Goal: Complete application form

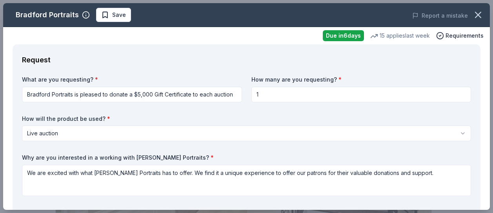
select select "liveAuction"
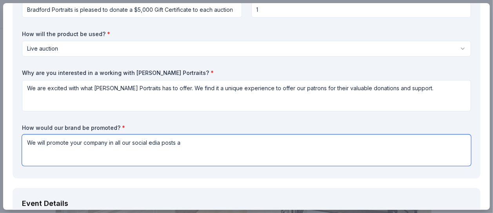
click at [149, 142] on textarea "We will promote your company in all our social edia posts a" at bounding box center [246, 149] width 449 height 31
type textarea "We will promote your company in all our social media posts and on our flyers. W…"
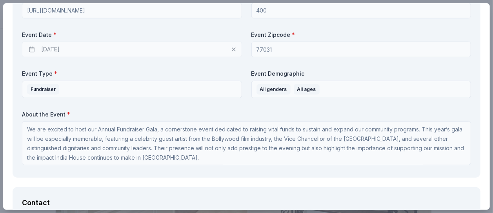
scroll to position [346, 0]
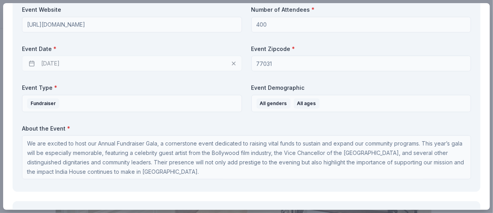
click at [60, 60] on div "11/04/2025" at bounding box center [132, 64] width 220 height 16
click at [54, 63] on div "11/04/2025" at bounding box center [132, 64] width 220 height 16
click at [57, 65] on div "11/04/2025" at bounding box center [132, 64] width 220 height 16
click at [56, 65] on div "11/04/2025" at bounding box center [132, 64] width 220 height 16
click at [54, 63] on div "11/04/2025" at bounding box center [132, 64] width 220 height 16
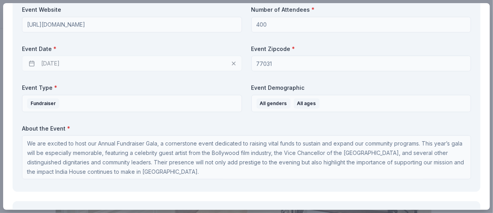
click at [54, 63] on div "11/04/2025" at bounding box center [132, 64] width 220 height 16
click at [230, 62] on div "11/04/2025" at bounding box center [132, 64] width 220 height 16
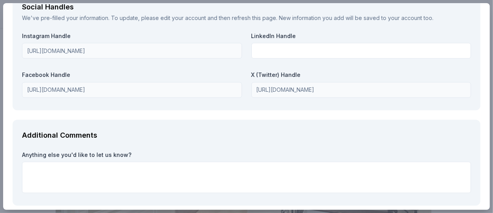
scroll to position [1052, 0]
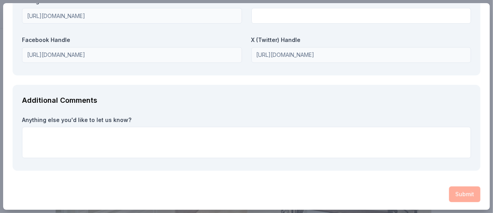
click at [455, 194] on div "Submit" at bounding box center [246, 194] width 467 height 16
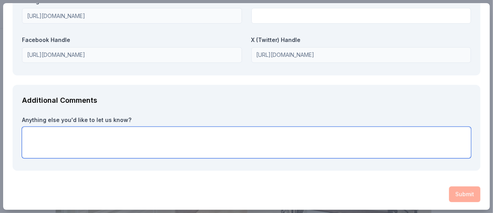
click at [435, 130] on textarea at bounding box center [246, 142] width 449 height 31
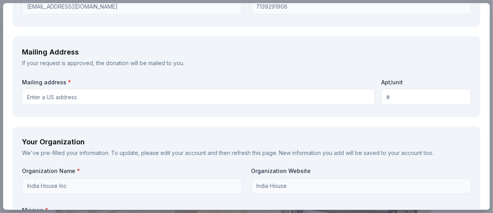
scroll to position [645, 0]
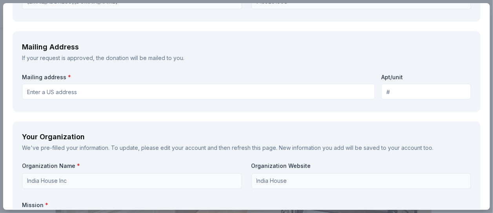
click at [35, 96] on input "Mailing address *" at bounding box center [198, 92] width 353 height 16
type input "8888 West Bellfort Avenue"
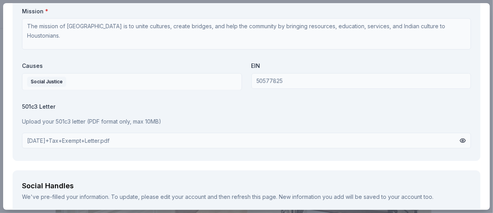
scroll to position [891, 0]
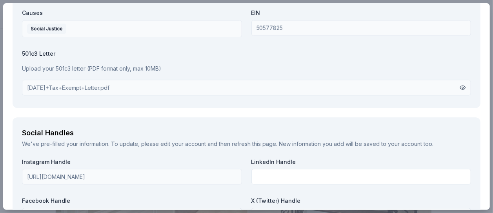
click at [459, 87] on button at bounding box center [462, 87] width 6 height 9
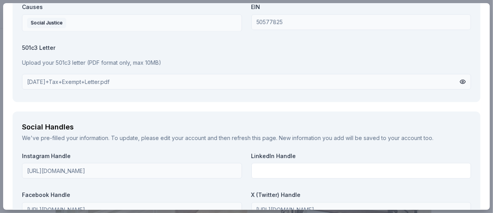
scroll to position [1052, 0]
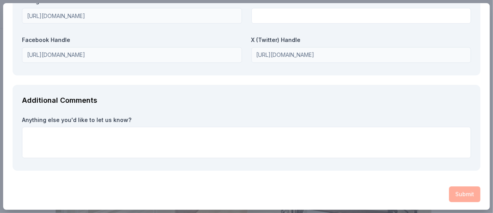
click at [465, 192] on div "Submit" at bounding box center [246, 194] width 467 height 16
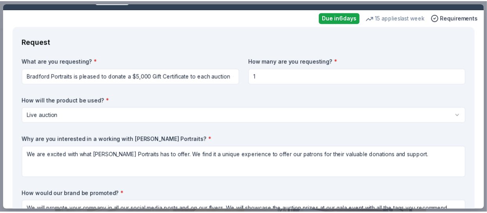
scroll to position [0, 0]
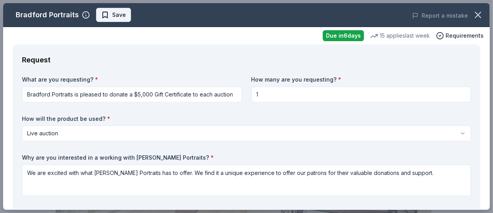
click at [122, 14] on span "Save" at bounding box center [119, 14] width 14 height 9
click at [472, 13] on icon "button" at bounding box center [477, 14] width 11 height 11
click at [97, 15] on body "Annual fundraiser gala 2025 Saved Apply Due in 6 days Share Bradford Portraits …" at bounding box center [243, 106] width 487 height 213
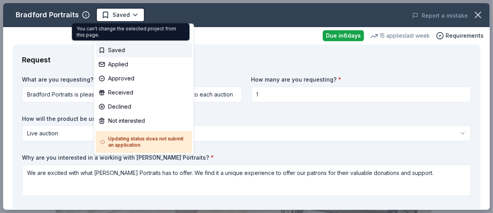
click at [107, 15] on body "Annual fundraiser gala 2025 Saved Apply Due in 6 days Share Bradford Portraits …" at bounding box center [243, 106] width 487 height 213
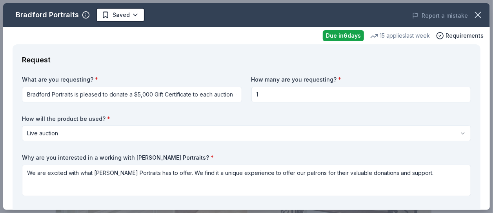
click at [107, 15] on body "Annual fundraiser gala 2025 Saved Apply Due in 6 days Share Bradford Portraits …" at bounding box center [243, 106] width 487 height 213
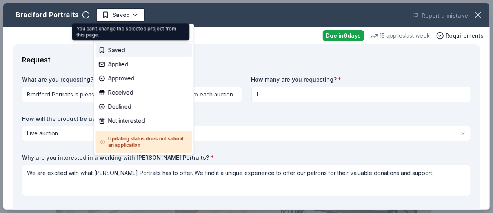
click at [104, 20] on body "Annual fundraiser gala 2025 Saved Apply Due in 6 days Share Bradford Portraits …" at bounding box center [243, 106] width 487 height 213
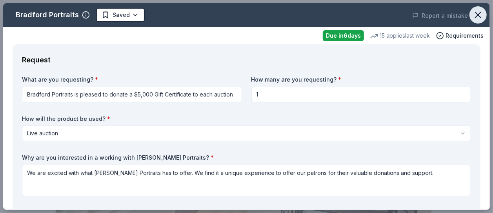
click at [472, 18] on icon "button" at bounding box center [477, 14] width 11 height 11
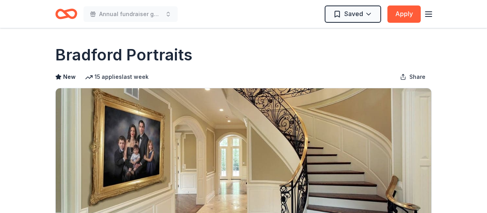
click at [431, 14] on line "button" at bounding box center [428, 14] width 6 height 0
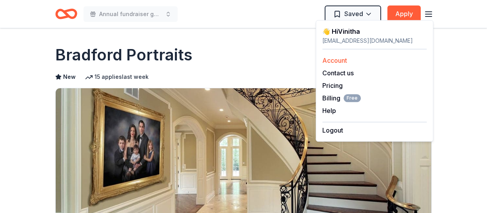
click at [334, 60] on link "Account" at bounding box center [334, 60] width 25 height 8
click at [281, 54] on div "Bradford Portraits" at bounding box center [243, 55] width 376 height 22
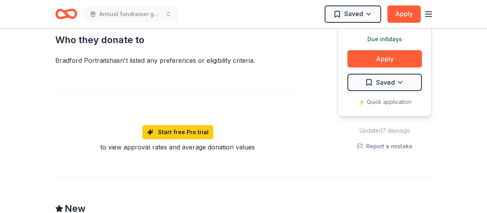
scroll to position [589, 0]
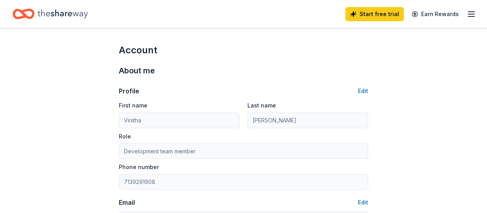
click at [470, 14] on icon "button" at bounding box center [470, 13] width 9 height 9
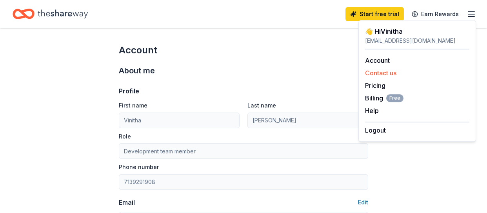
click at [372, 74] on button "Contact us" at bounding box center [380, 72] width 31 height 9
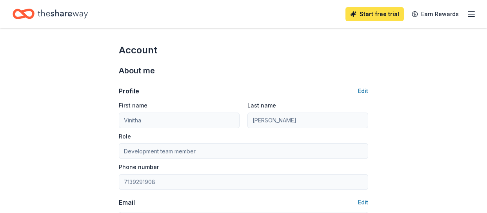
click at [385, 19] on link "Start free trial" at bounding box center [374, 14] width 58 height 14
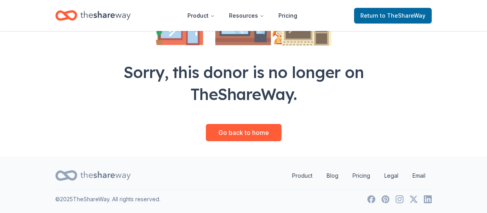
scroll to position [165, 0]
